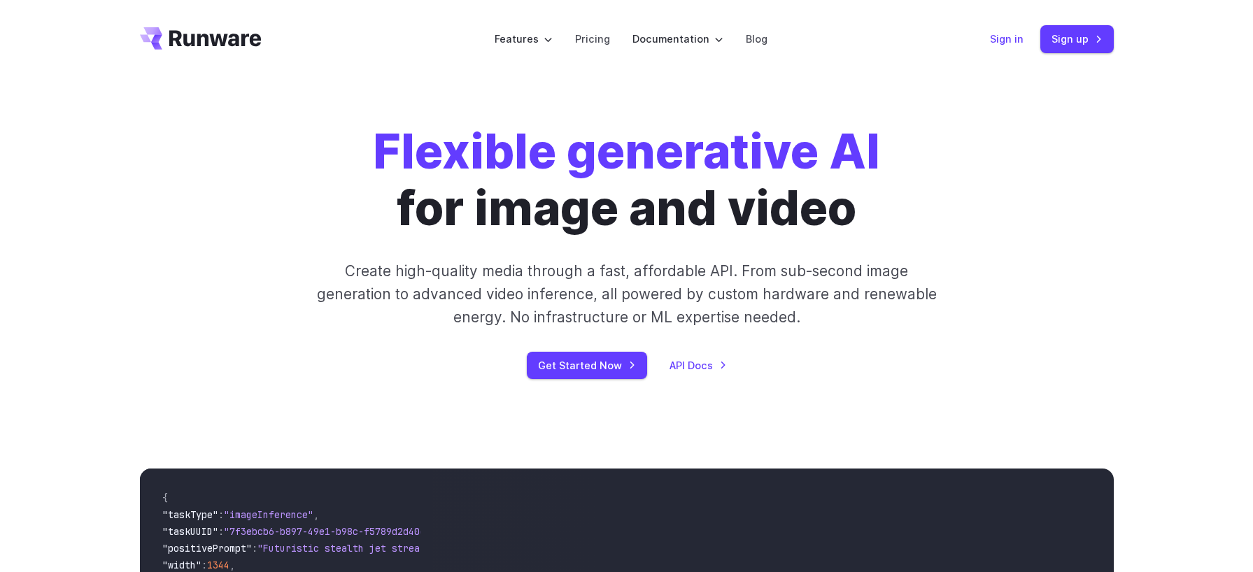
click at [997, 41] on link "Sign in" at bounding box center [1007, 39] width 34 height 16
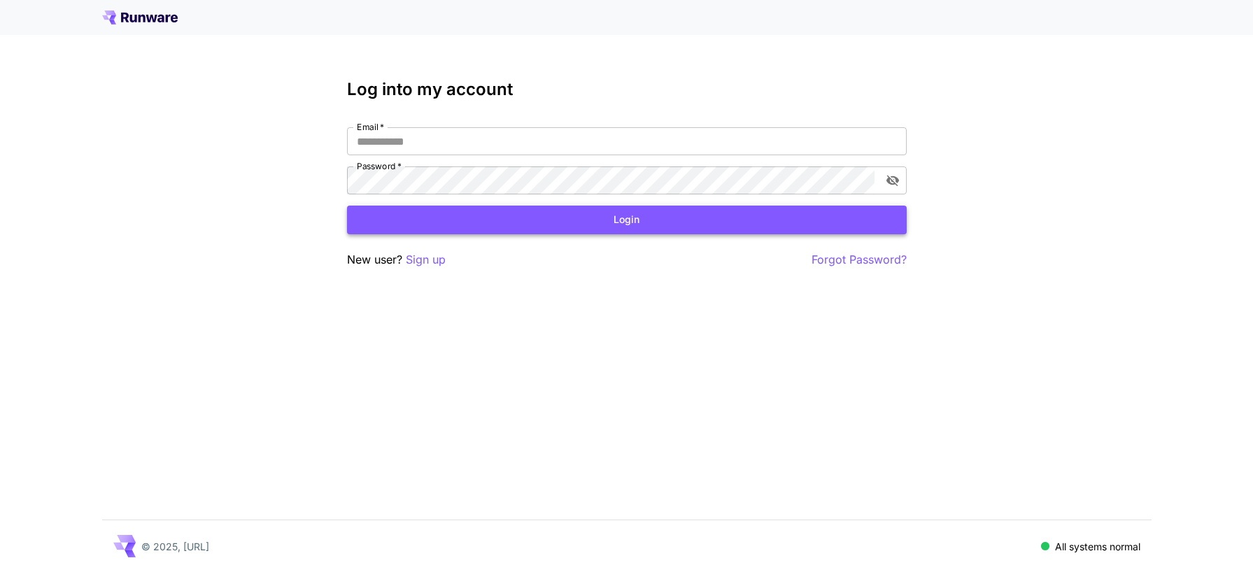
type input "**********"
click at [529, 229] on button "Login" at bounding box center [627, 220] width 560 height 29
